Goal: Complete application form

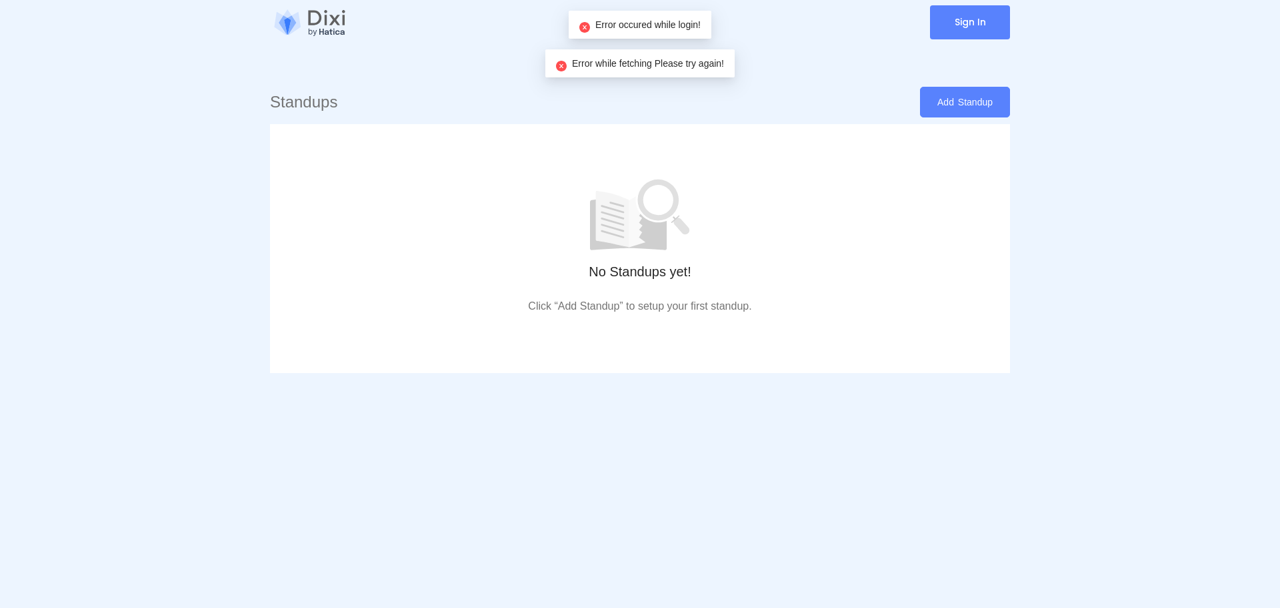
click at [968, 23] on link "Sign In" at bounding box center [970, 22] width 80 height 34
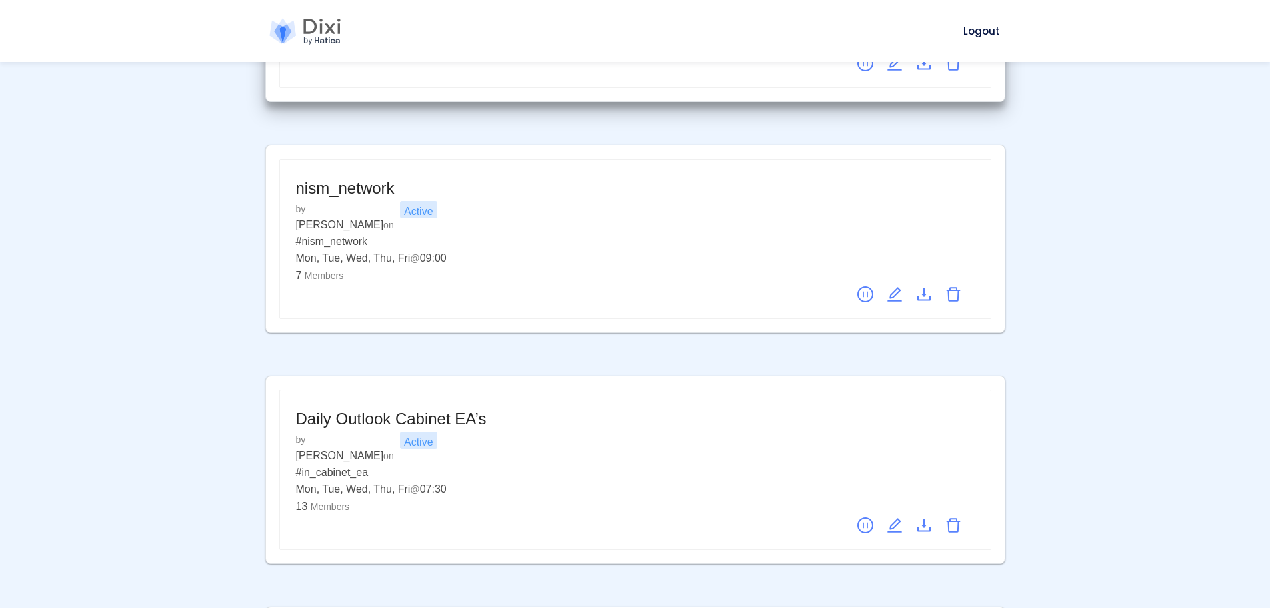
scroll to position [1667, 0]
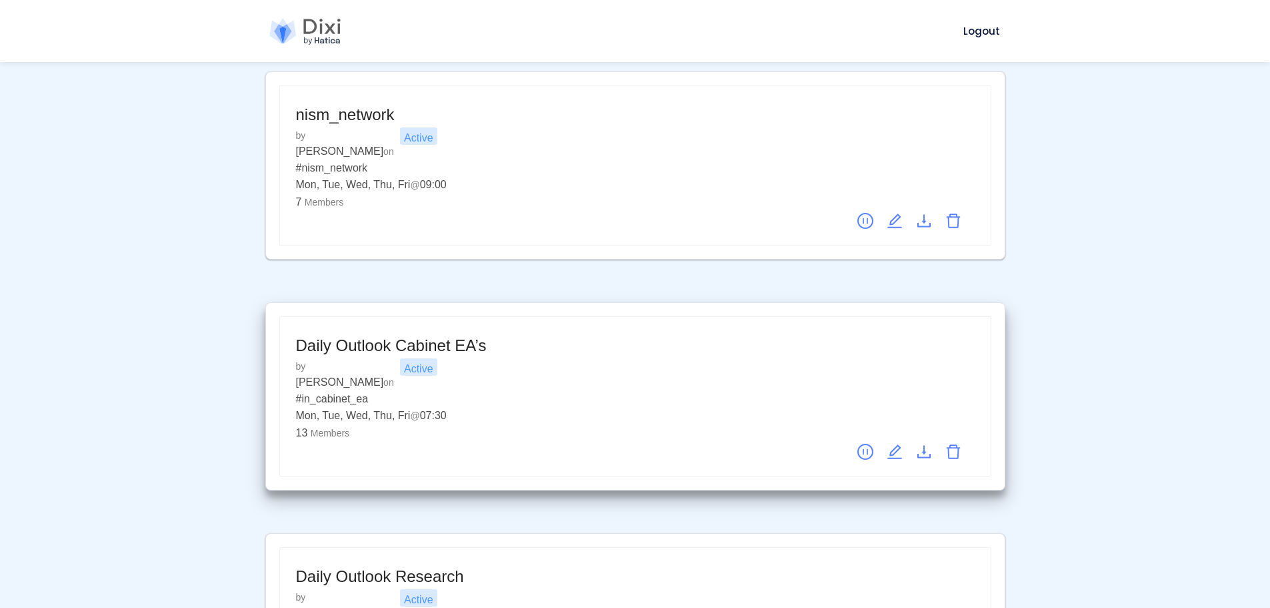
click at [892, 443] on icon "edit" at bounding box center [895, 451] width 16 height 16
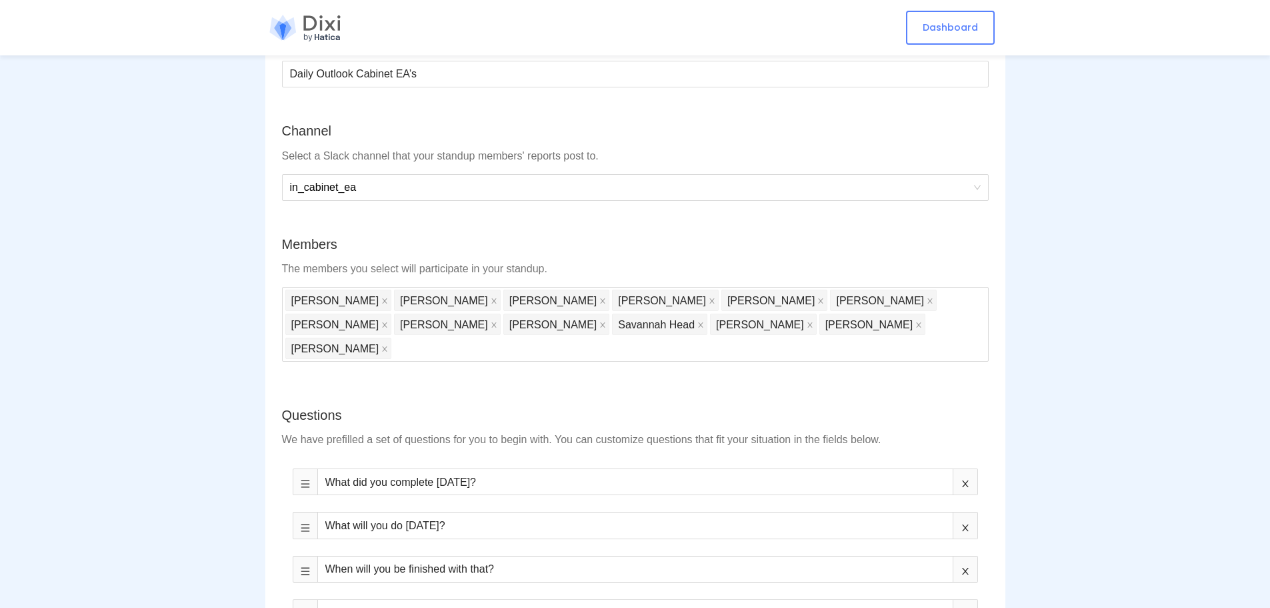
scroll to position [133, 0]
click at [838, 322] on div "[PERSON_NAME] [PERSON_NAME] Mumford [PERSON_NAME] [PERSON_NAME] [PERSON_NAME] […" at bounding box center [635, 322] width 700 height 72
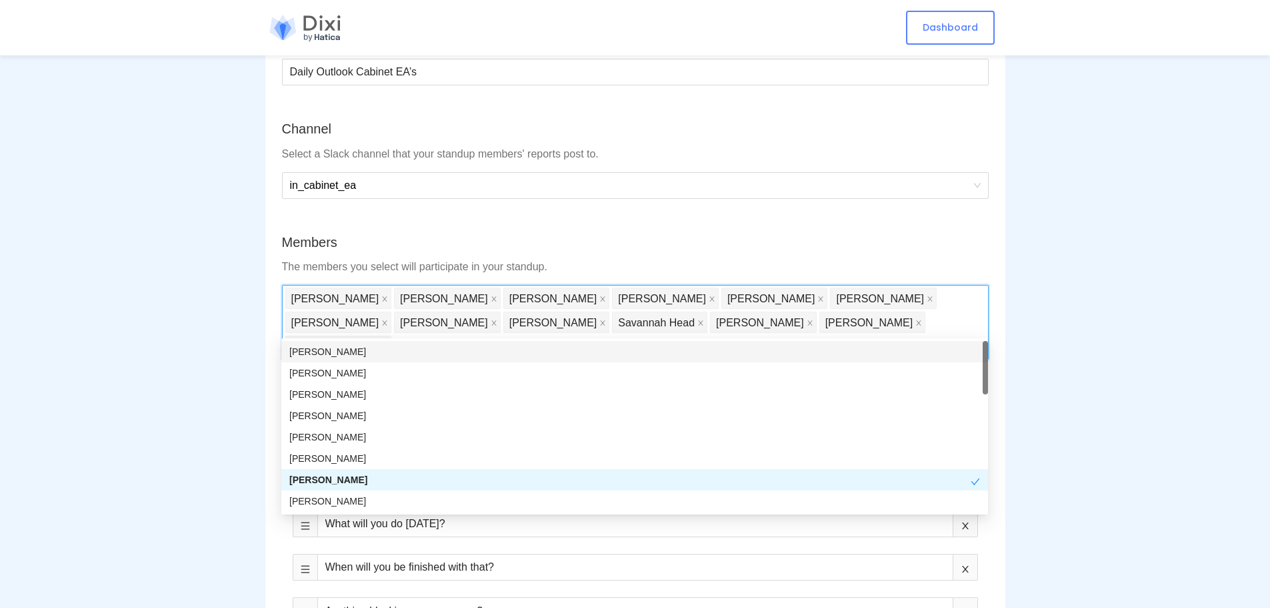
type input "J"
